Goal: Information Seeking & Learning: Learn about a topic

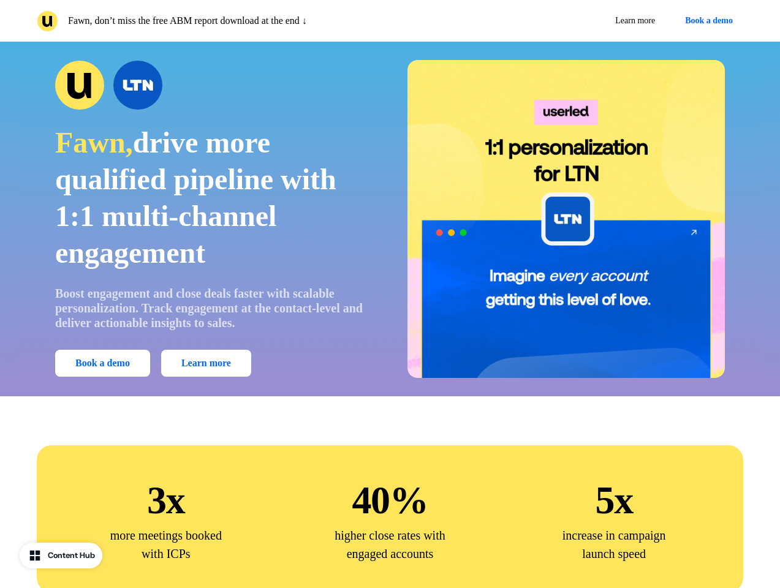
click at [389, 21] on div "Fawn, don’t miss the free ABM report download at the end ↓ Learn more Book a de…" at bounding box center [390, 21] width 780 height 42
click at [211, 21] on p "Fawn, don’t miss the free ABM report download at the end ↓" at bounding box center [187, 20] width 239 height 15
click at [569, 21] on div "Learn more Book a demo" at bounding box center [569, 21] width 348 height 22
click at [706, 21] on button "Book a demo" at bounding box center [708, 21] width 69 height 22
click at [389, 219] on div "Fawn, drive more qualified pipeline with 1:1 multi-channel engagement Boost eng…" at bounding box center [389, 219] width 743 height 318
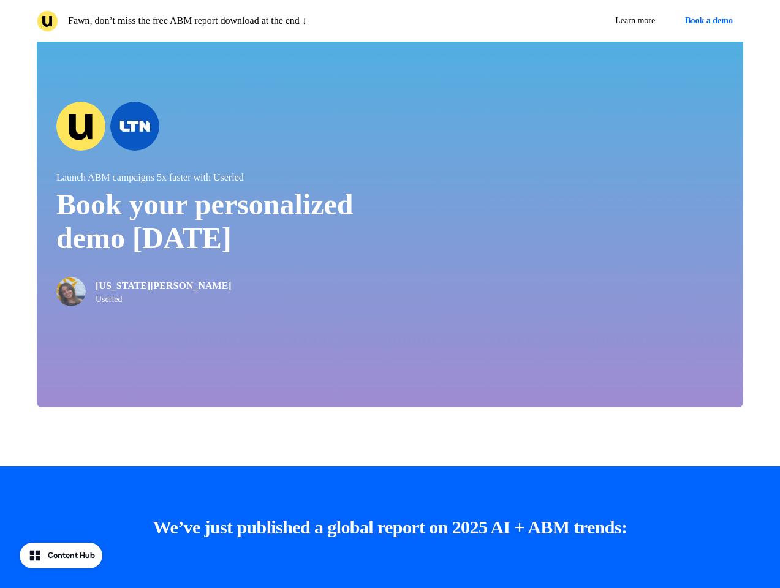
click at [105, 363] on div "Launch ABM campaigns 5x faster with Userled Book your personalized demo [DATE] …" at bounding box center [390, 204] width 706 height 407
